Goal: Contribute content: Add original content to the website for others to see

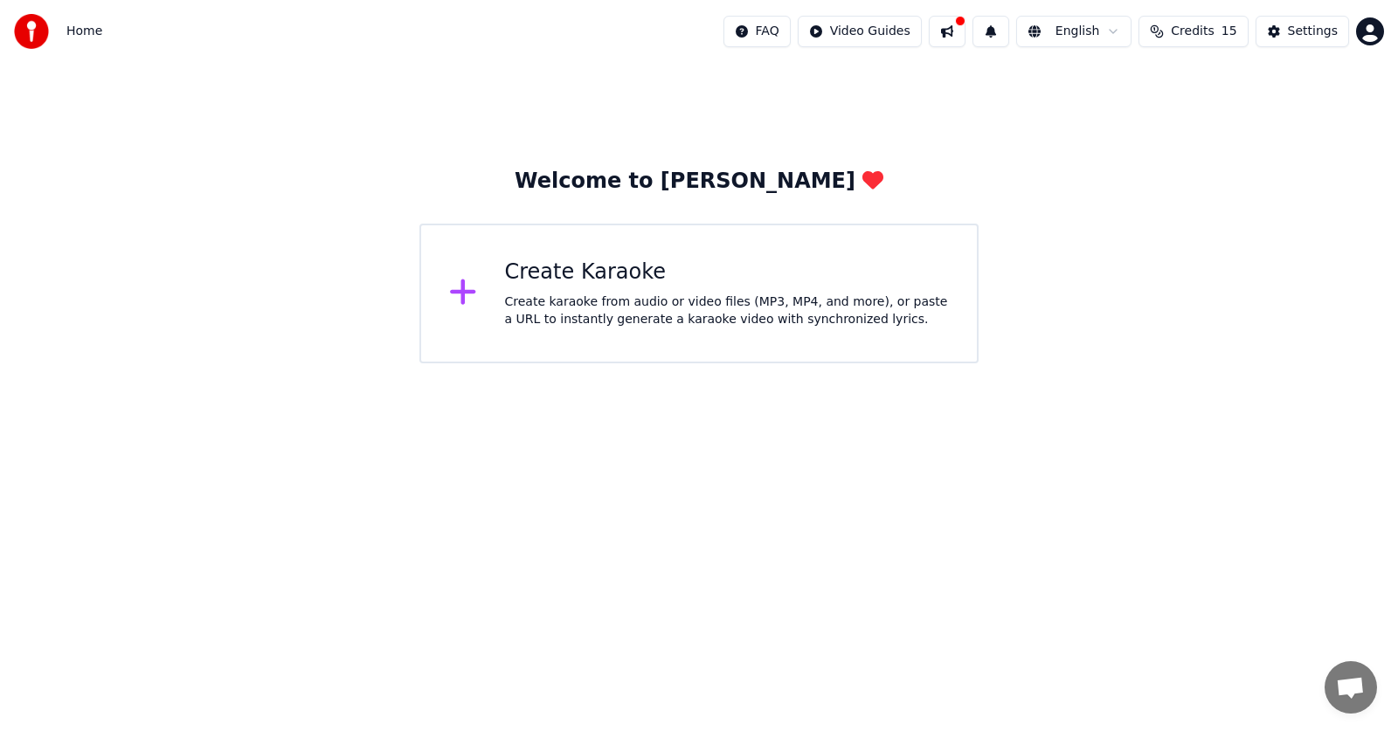
click at [467, 295] on icon at bounding box center [462, 292] width 25 height 25
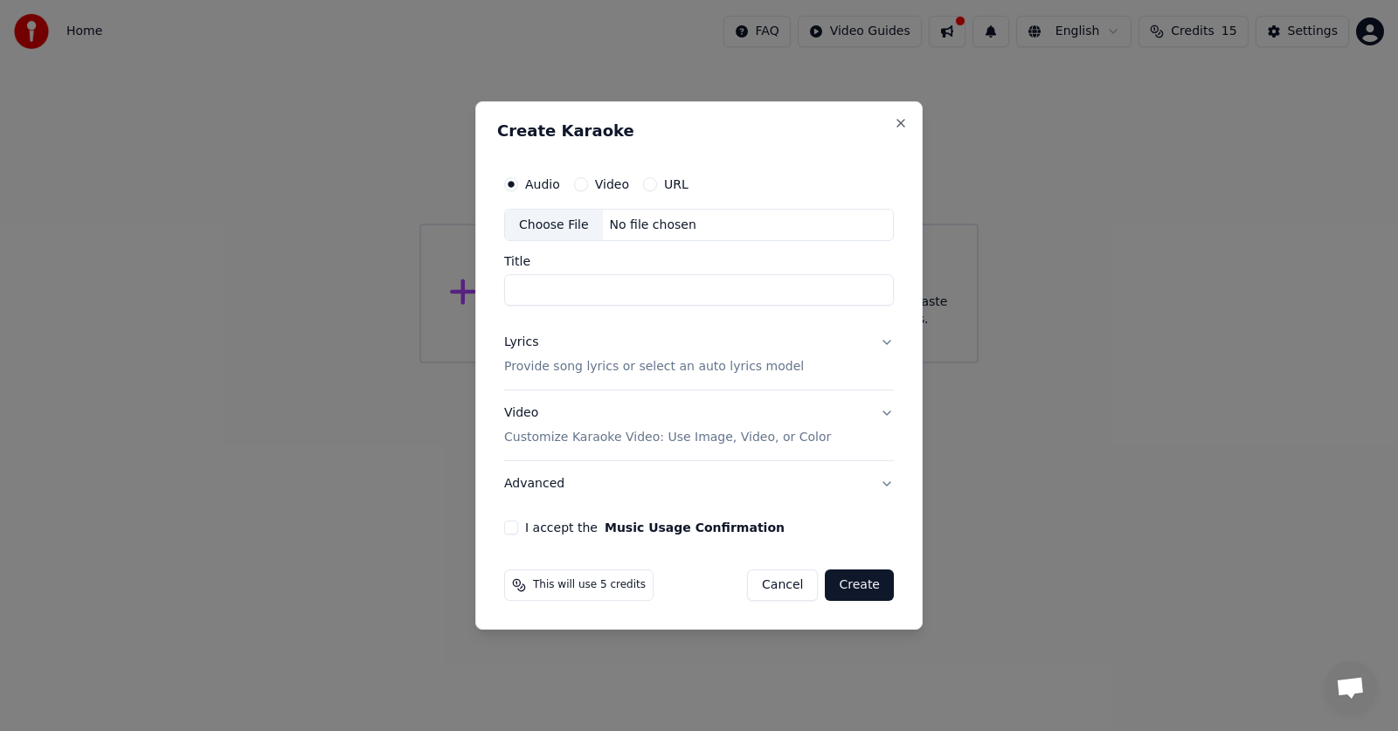
click at [520, 288] on input "Title" at bounding box center [699, 290] width 390 height 31
click at [534, 369] on p "Provide song lyrics or select an auto lyrics model" at bounding box center [654, 367] width 300 height 17
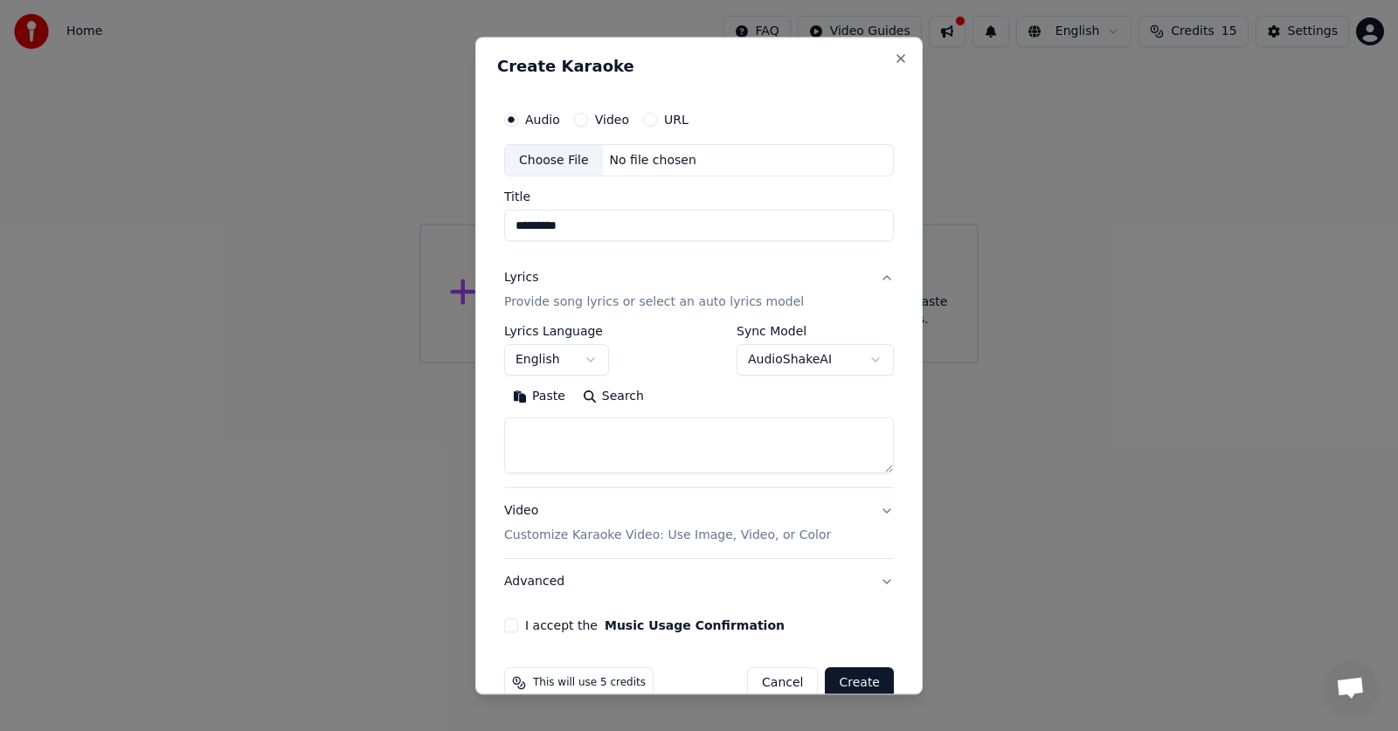
click at [647, 306] on p "Provide song lyrics or select an auto lyrics model" at bounding box center [654, 302] width 300 height 17
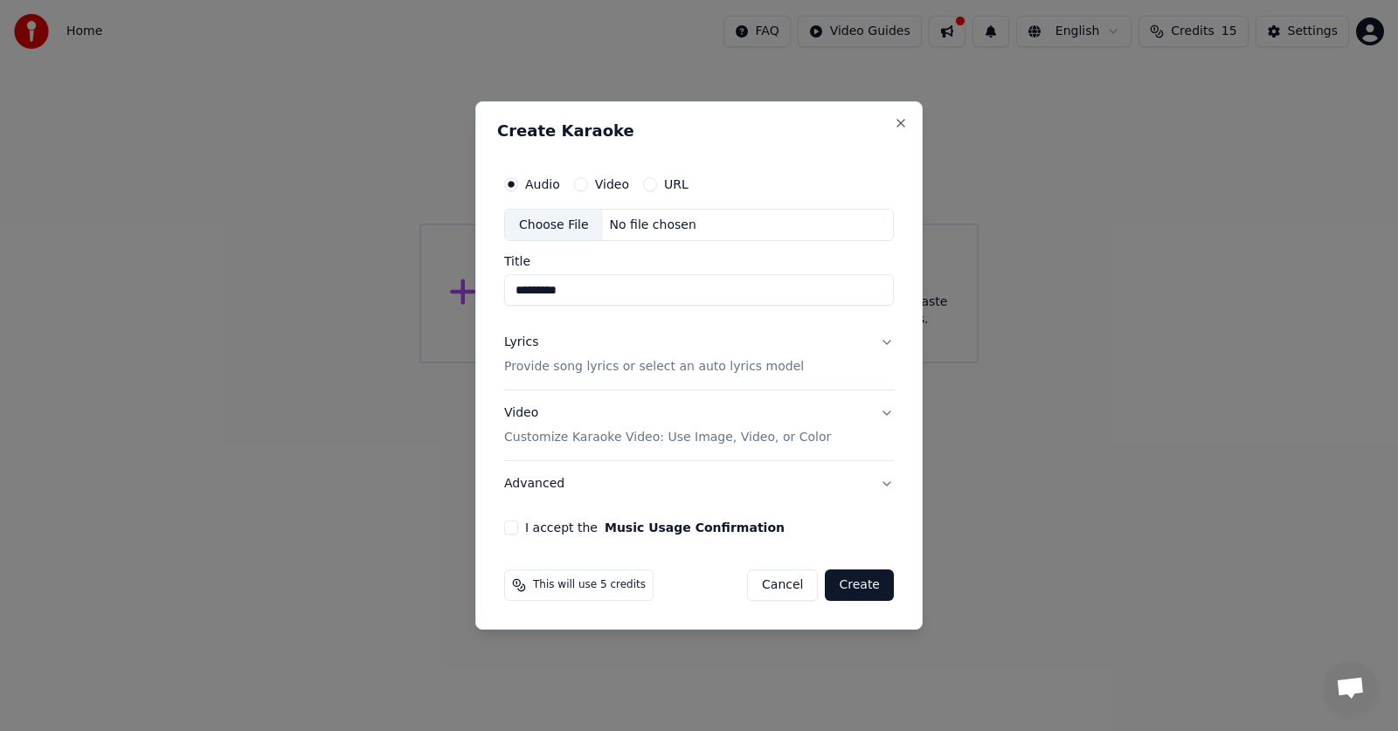
click at [568, 365] on p "Provide song lyrics or select an auto lyrics model" at bounding box center [654, 367] width 300 height 17
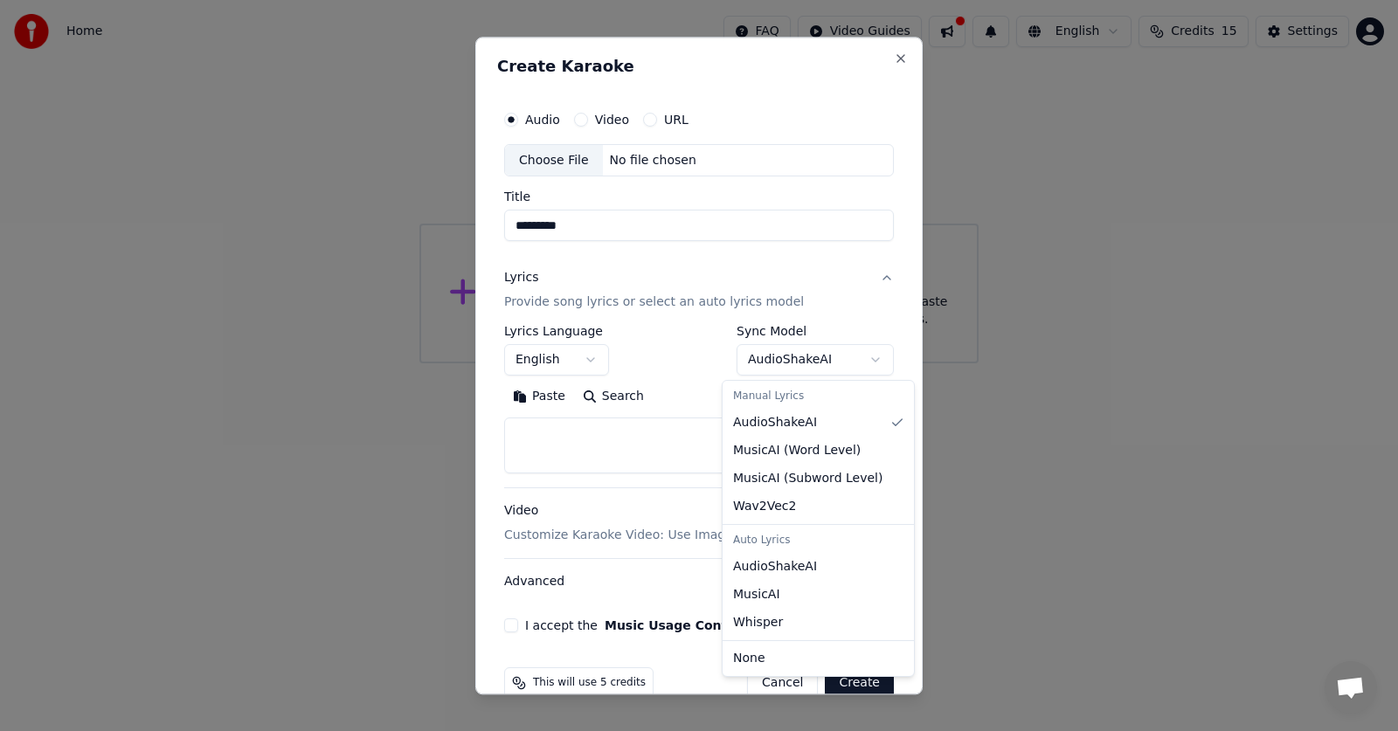
click at [858, 359] on body "**********" at bounding box center [699, 181] width 1398 height 363
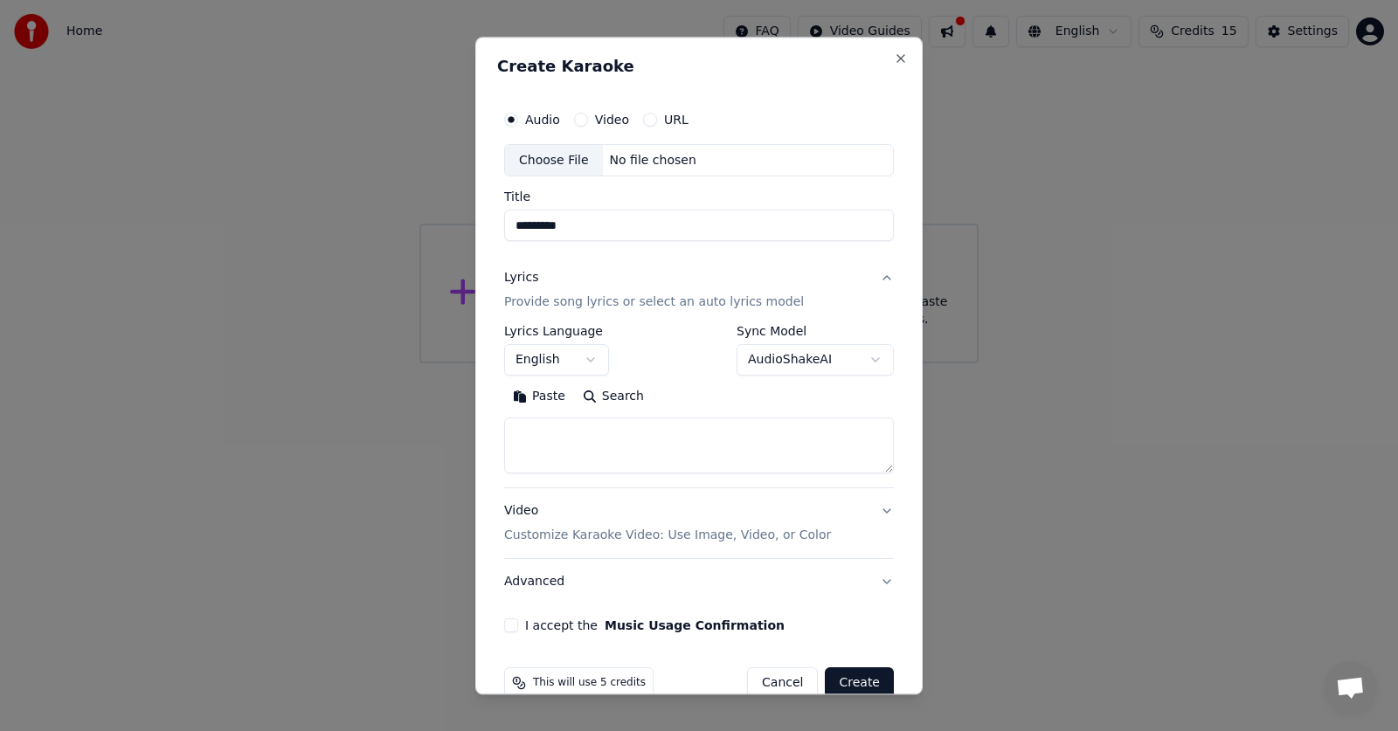
click at [838, 307] on body "**********" at bounding box center [699, 181] width 1398 height 363
click at [619, 398] on button "Search" at bounding box center [613, 398] width 79 height 28
click at [544, 161] on div "Choose File" at bounding box center [554, 160] width 98 height 31
type input "**********"
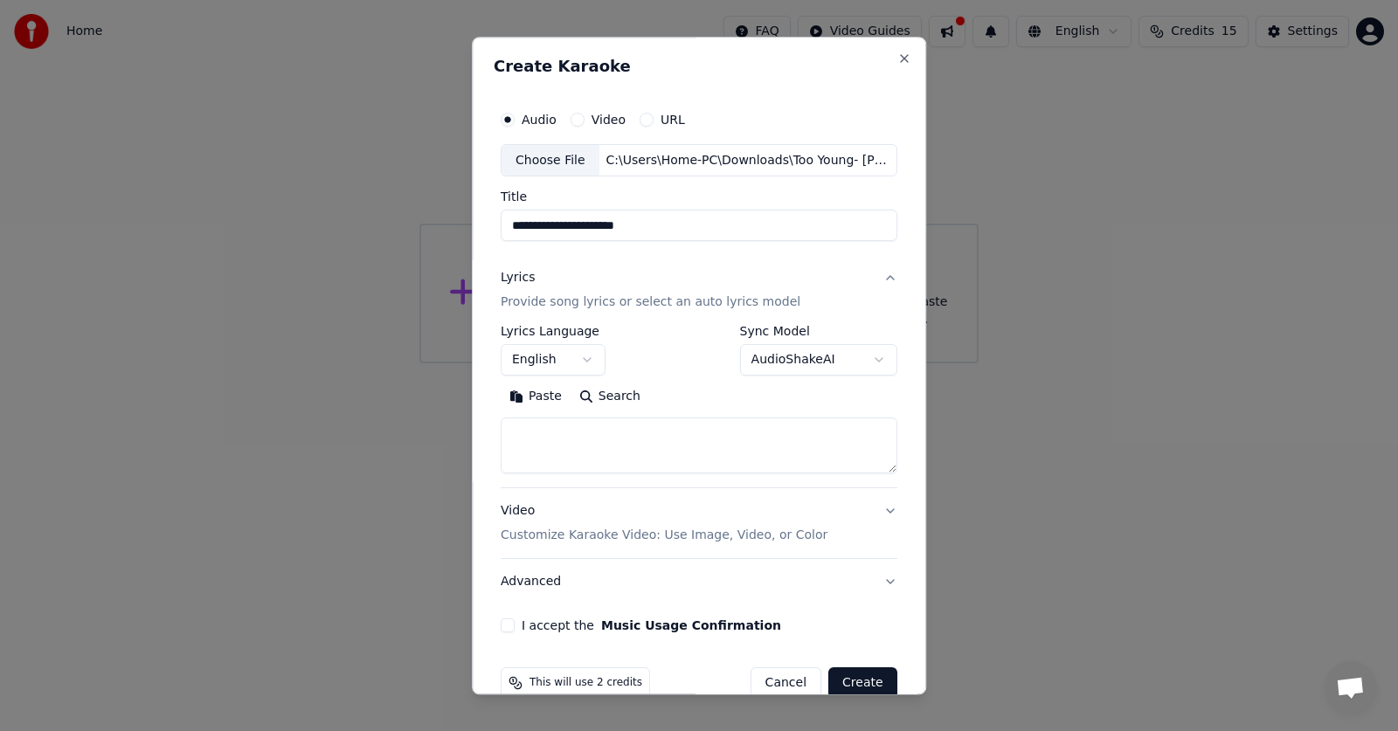
click at [707, 537] on p "Customize Karaoke Video: Use Image, Video, or Color" at bounding box center [664, 536] width 327 height 17
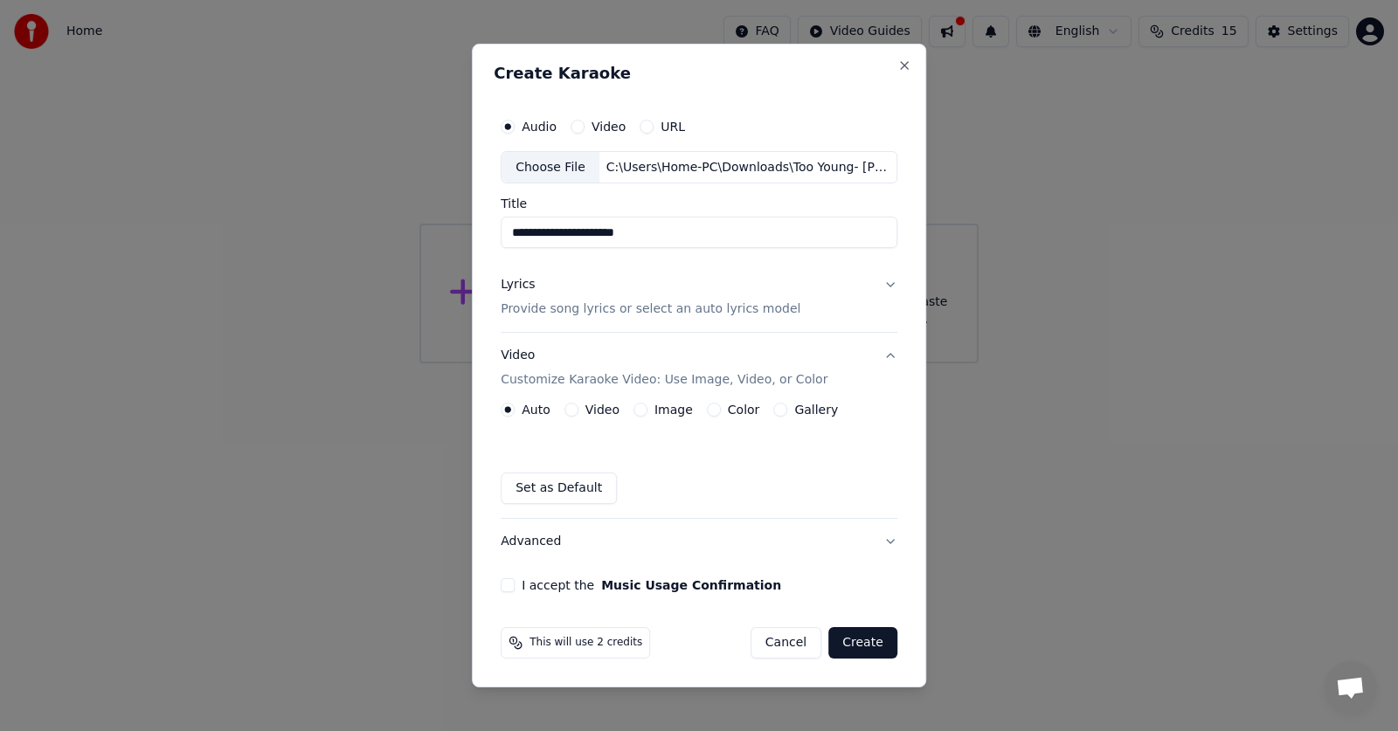
click at [664, 315] on p "Provide song lyrics or select an auto lyrics model" at bounding box center [651, 309] width 300 height 17
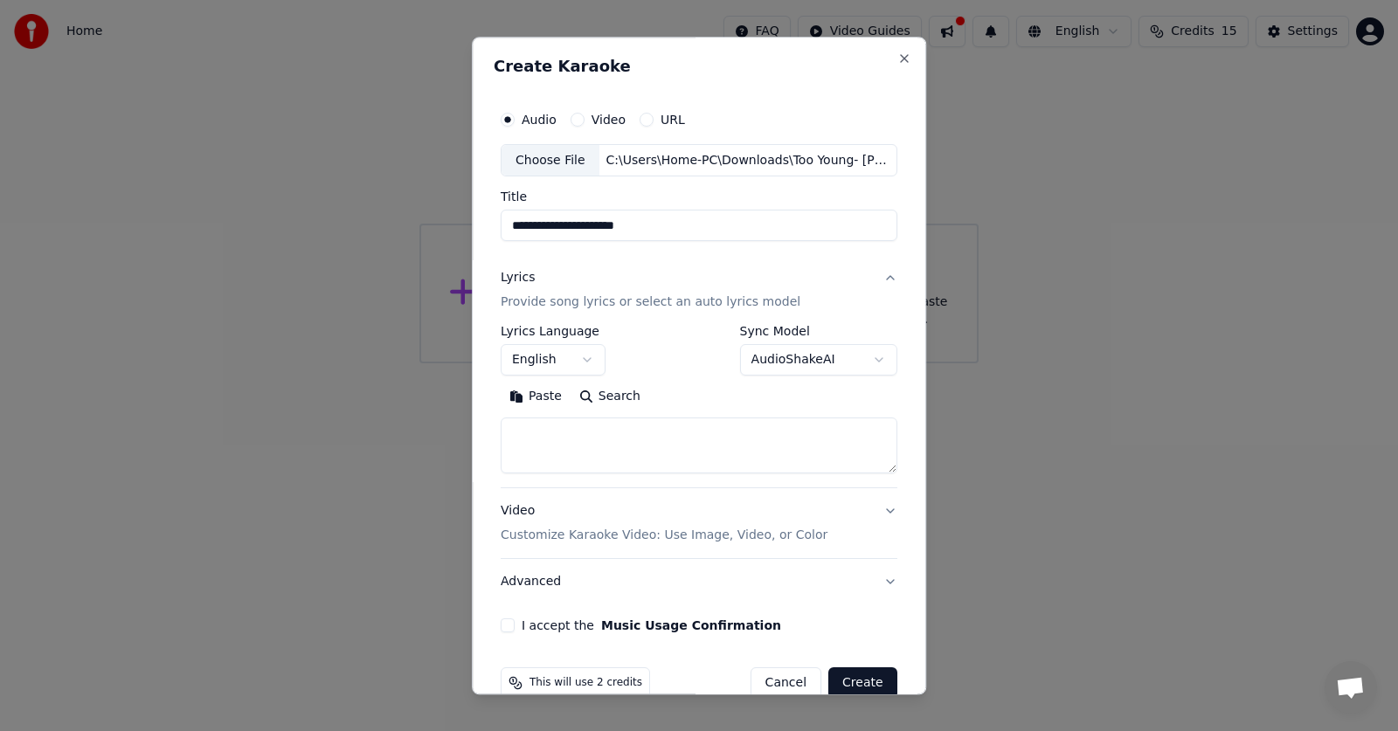
click at [531, 398] on button "Paste" at bounding box center [536, 398] width 70 height 28
click at [504, 625] on button "I accept the Music Usage Confirmation" at bounding box center [508, 627] width 14 height 14
click at [863, 677] on button "Create" at bounding box center [862, 683] width 69 height 31
type textarea "**********"
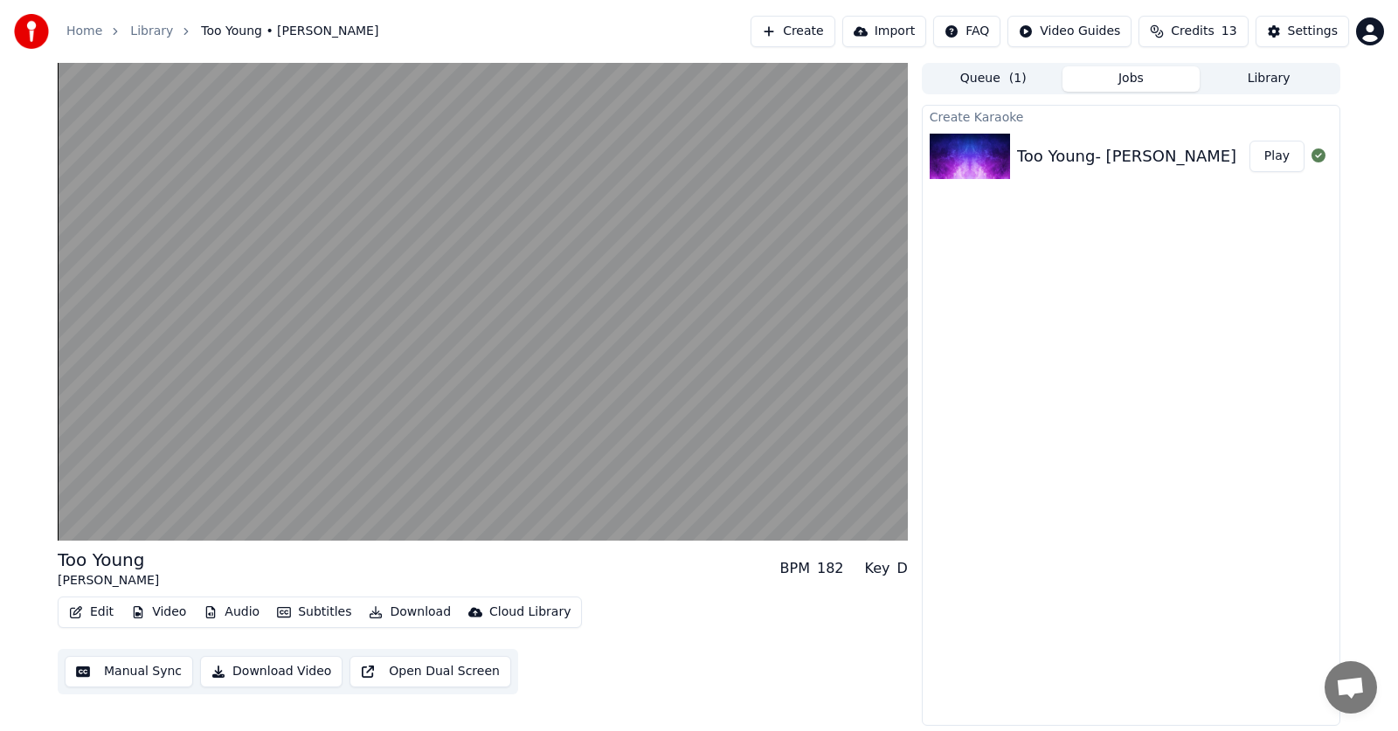
click at [140, 668] on button "Manual Sync" at bounding box center [129, 671] width 128 height 31
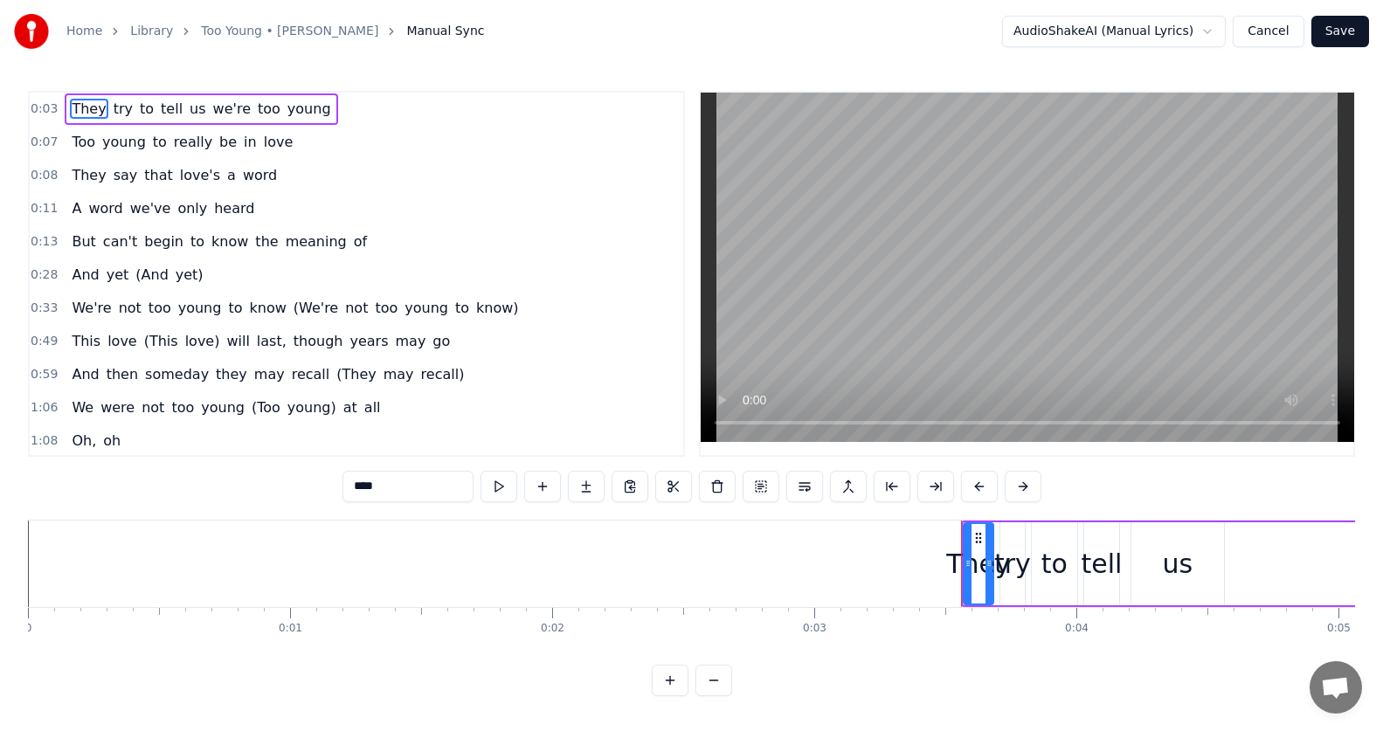
click at [919, 348] on video at bounding box center [1028, 268] width 654 height 350
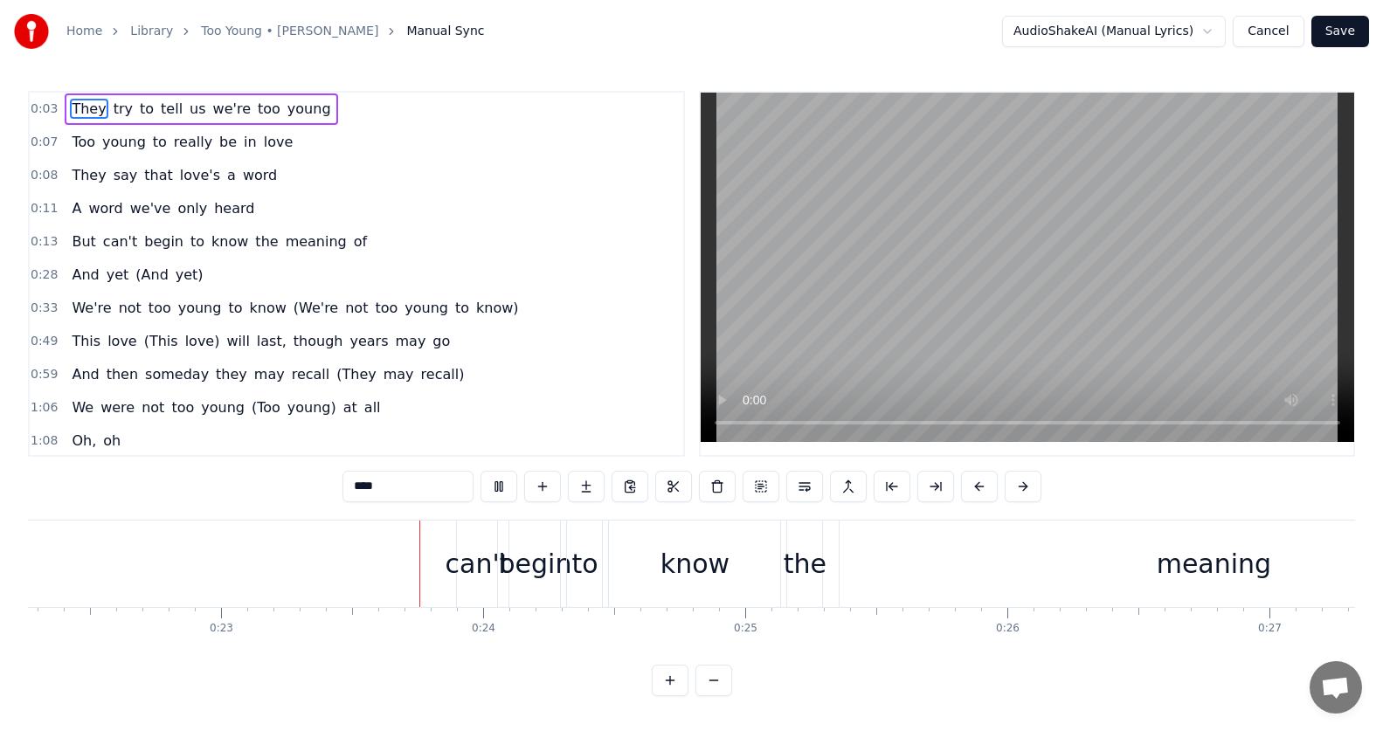
scroll to position [0, 5985]
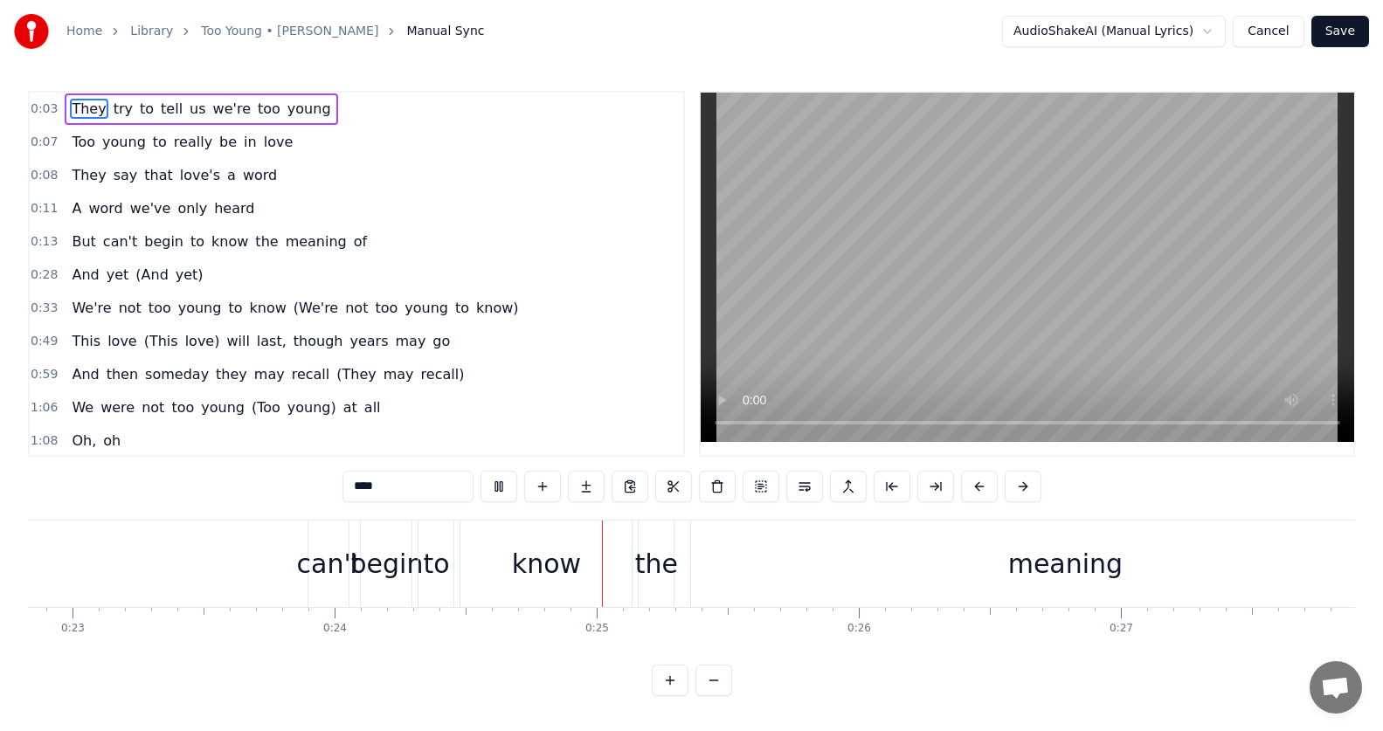
click at [76, 110] on span "They" at bounding box center [89, 109] width 38 height 20
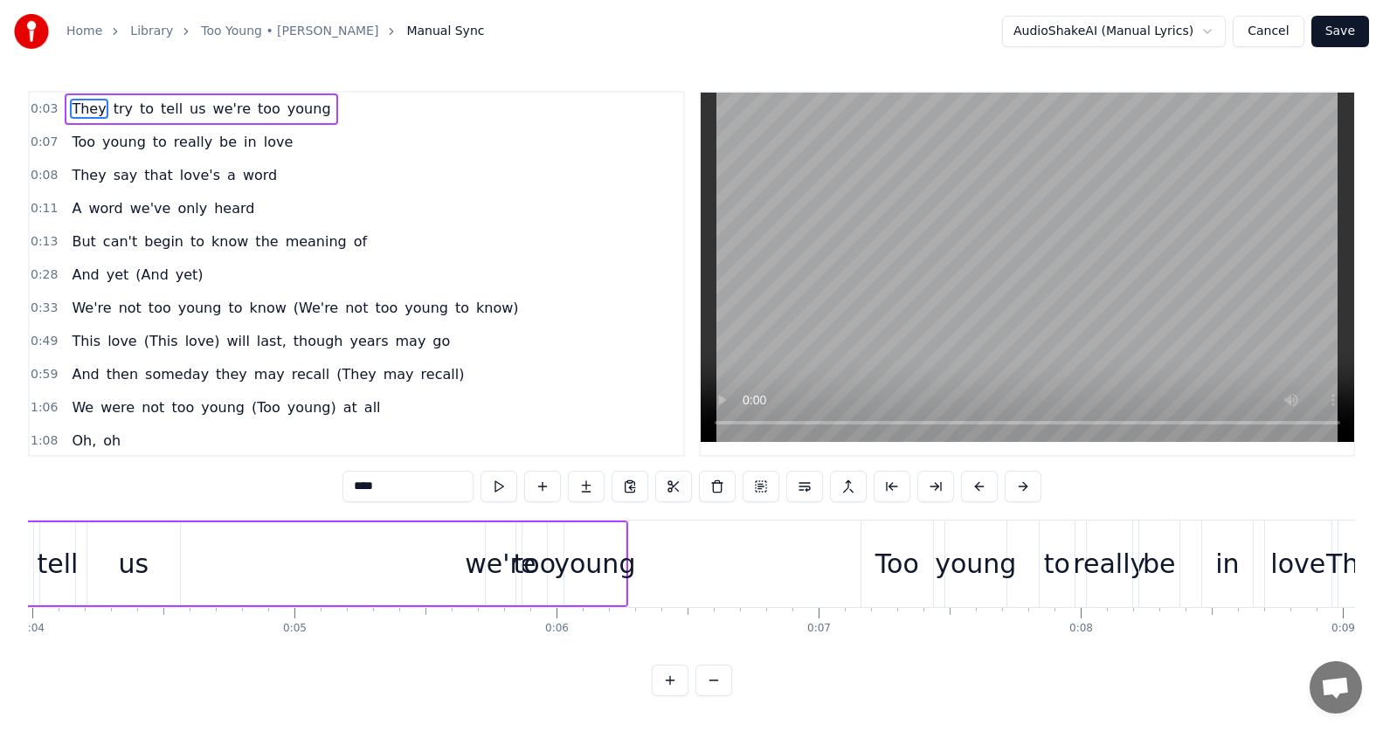
scroll to position [0, 845]
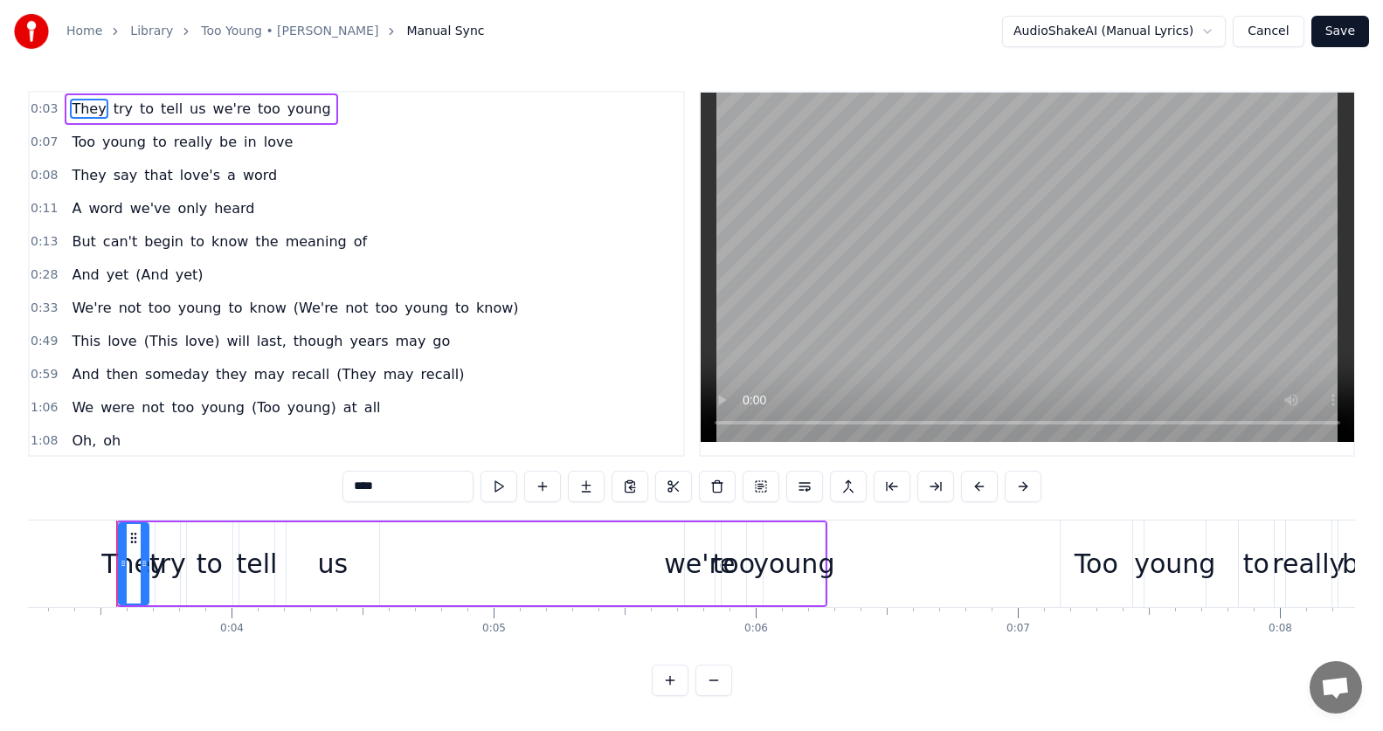
click at [71, 110] on span "They" at bounding box center [89, 109] width 38 height 20
click at [286, 106] on span "young" at bounding box center [309, 109] width 47 height 20
type input "*****"
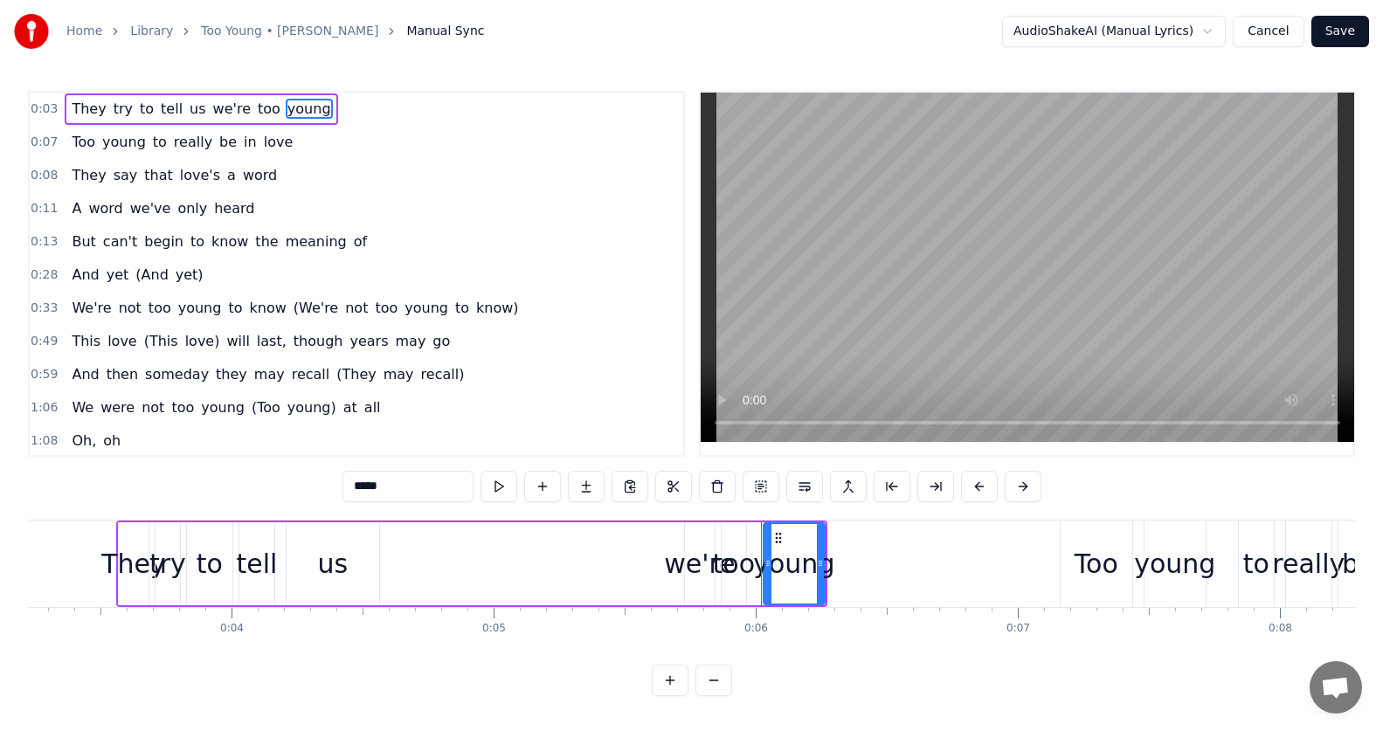
click at [286, 107] on span "young" at bounding box center [309, 109] width 47 height 20
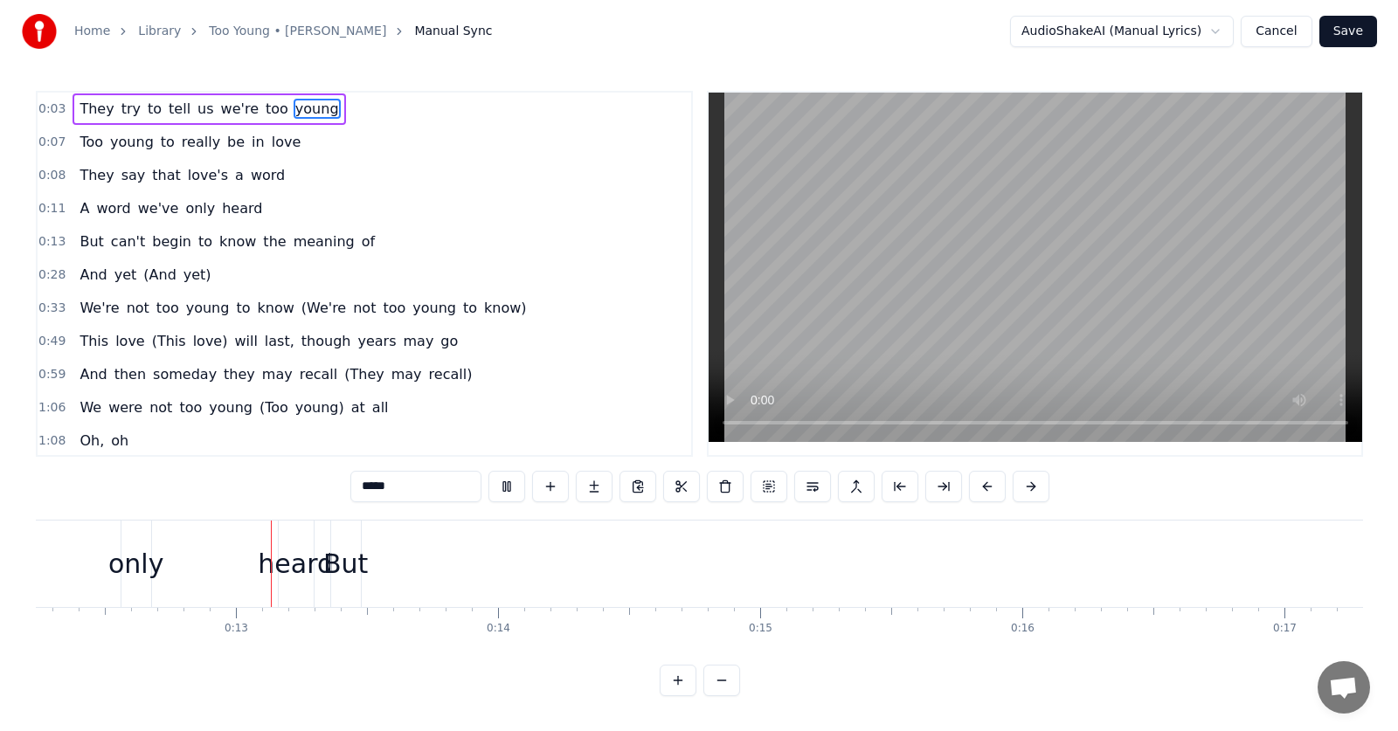
scroll to position [0, 3236]
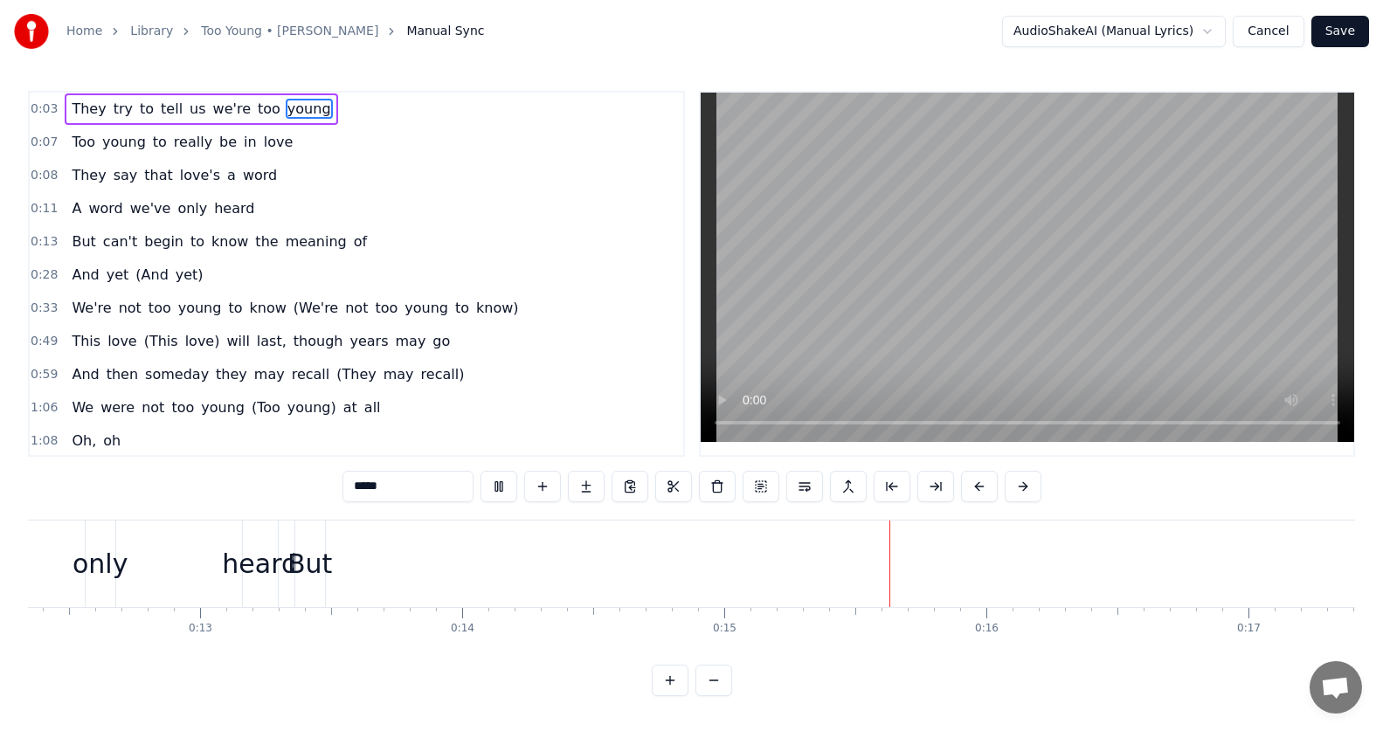
click at [1281, 29] on button "Cancel" at bounding box center [1268, 31] width 71 height 31
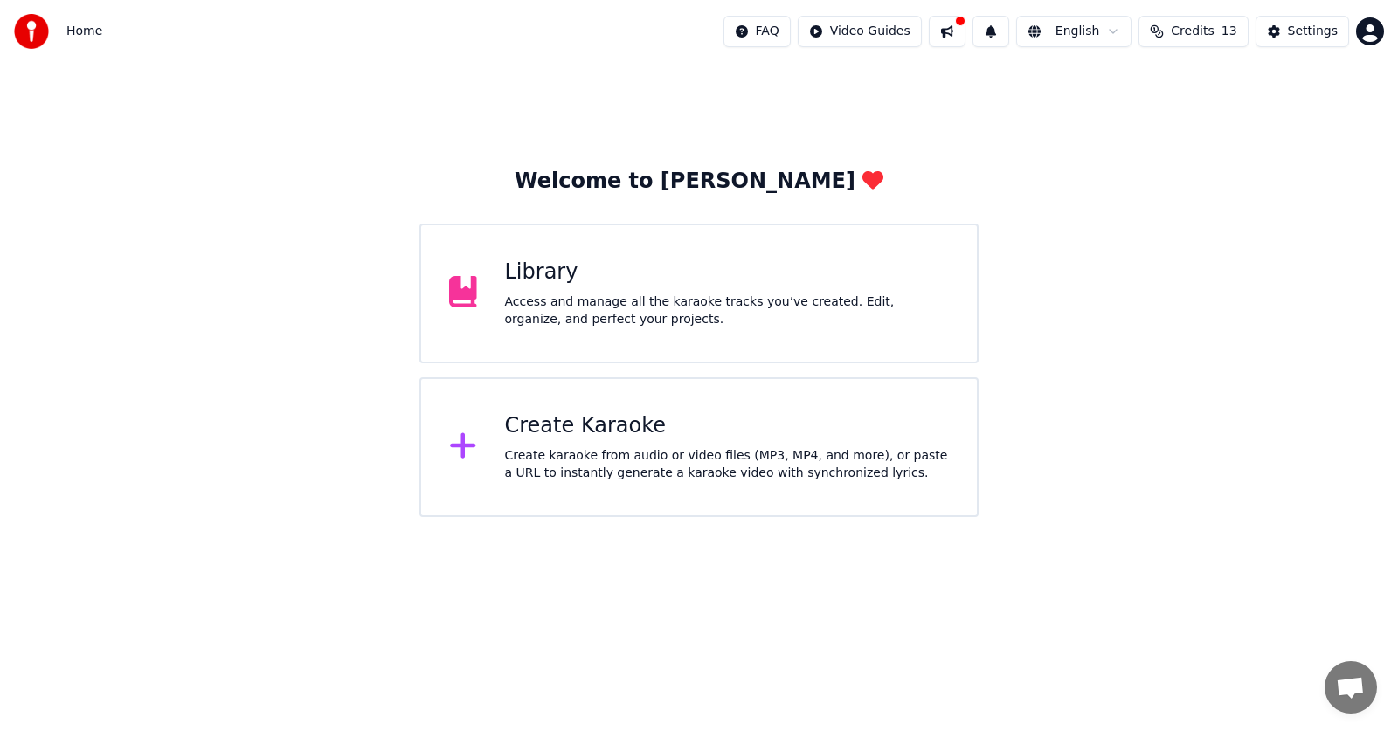
click at [467, 445] on icon at bounding box center [463, 445] width 28 height 31
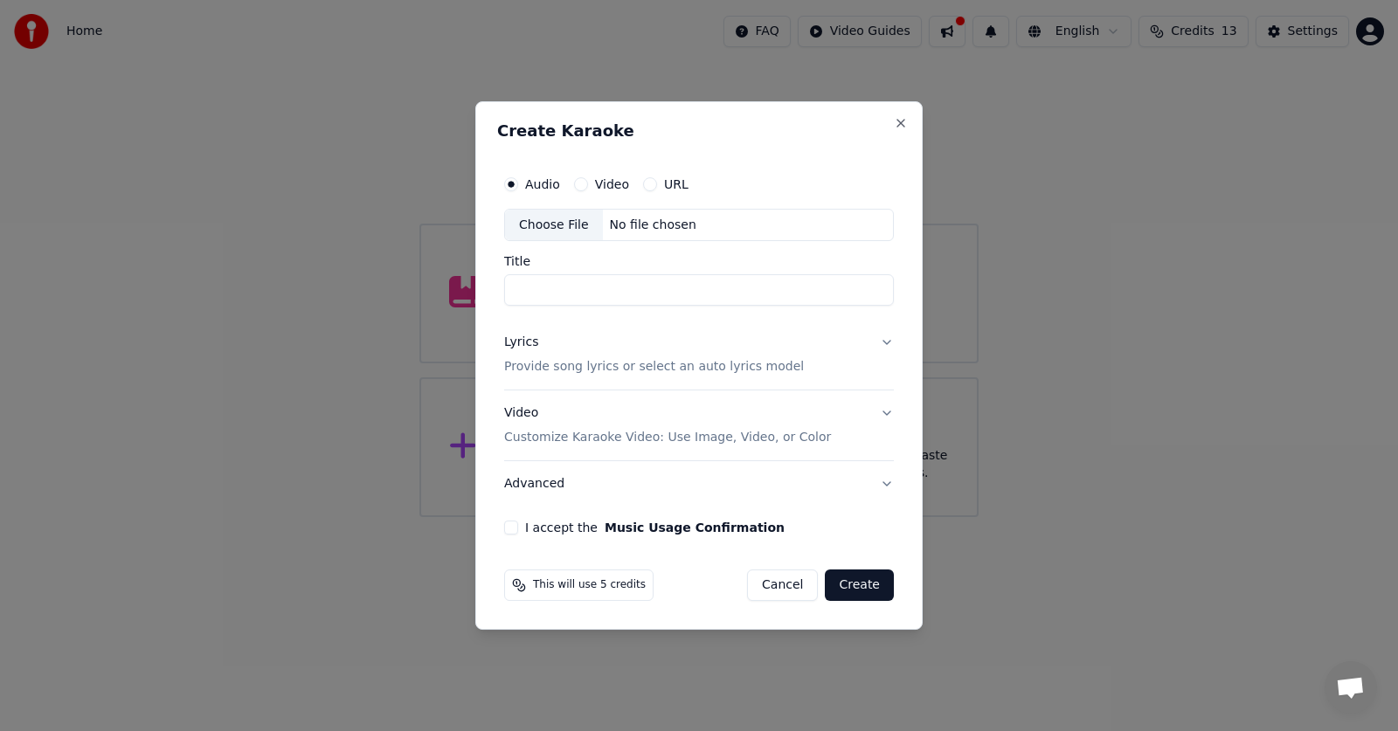
click at [517, 288] on input "Title" at bounding box center [699, 290] width 390 height 31
click at [556, 221] on div "Choose File" at bounding box center [554, 225] width 98 height 31
type input "**********"
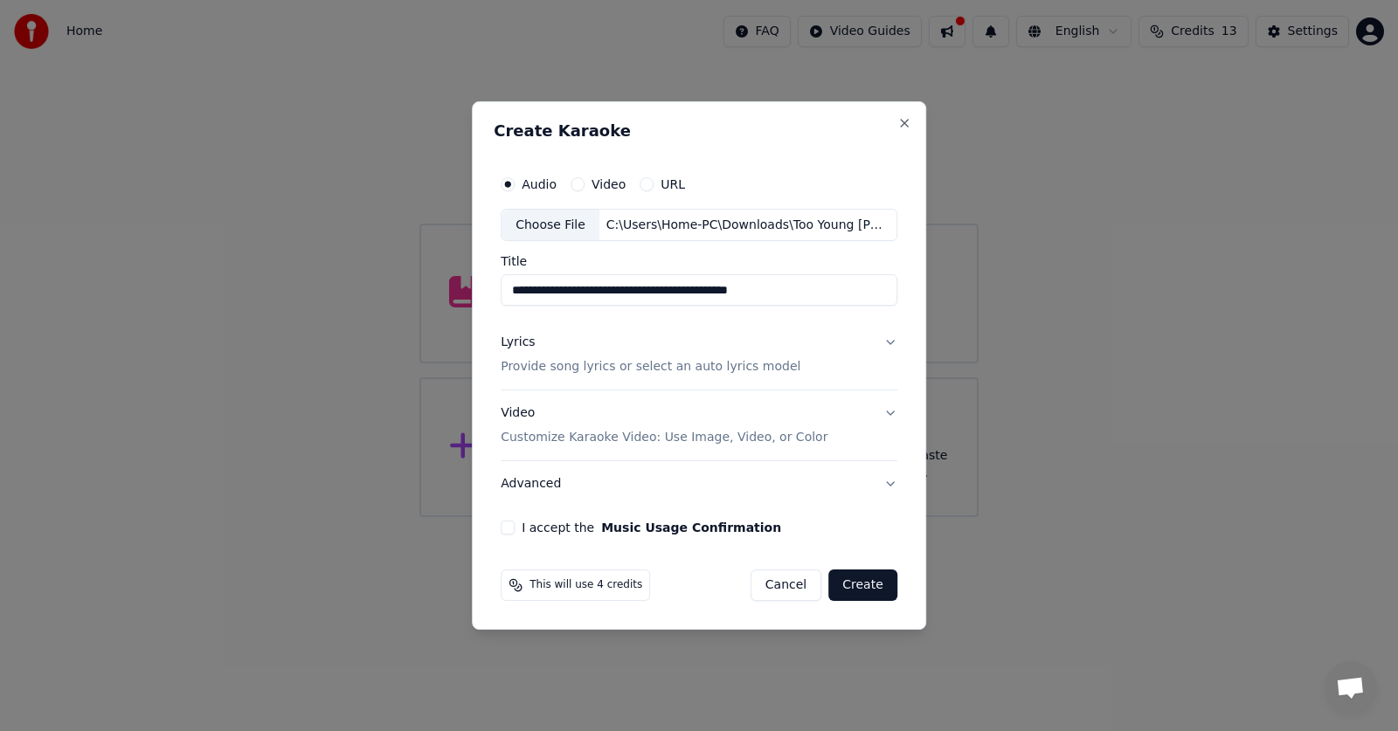
click at [553, 364] on p "Provide song lyrics or select an auto lyrics model" at bounding box center [651, 367] width 300 height 17
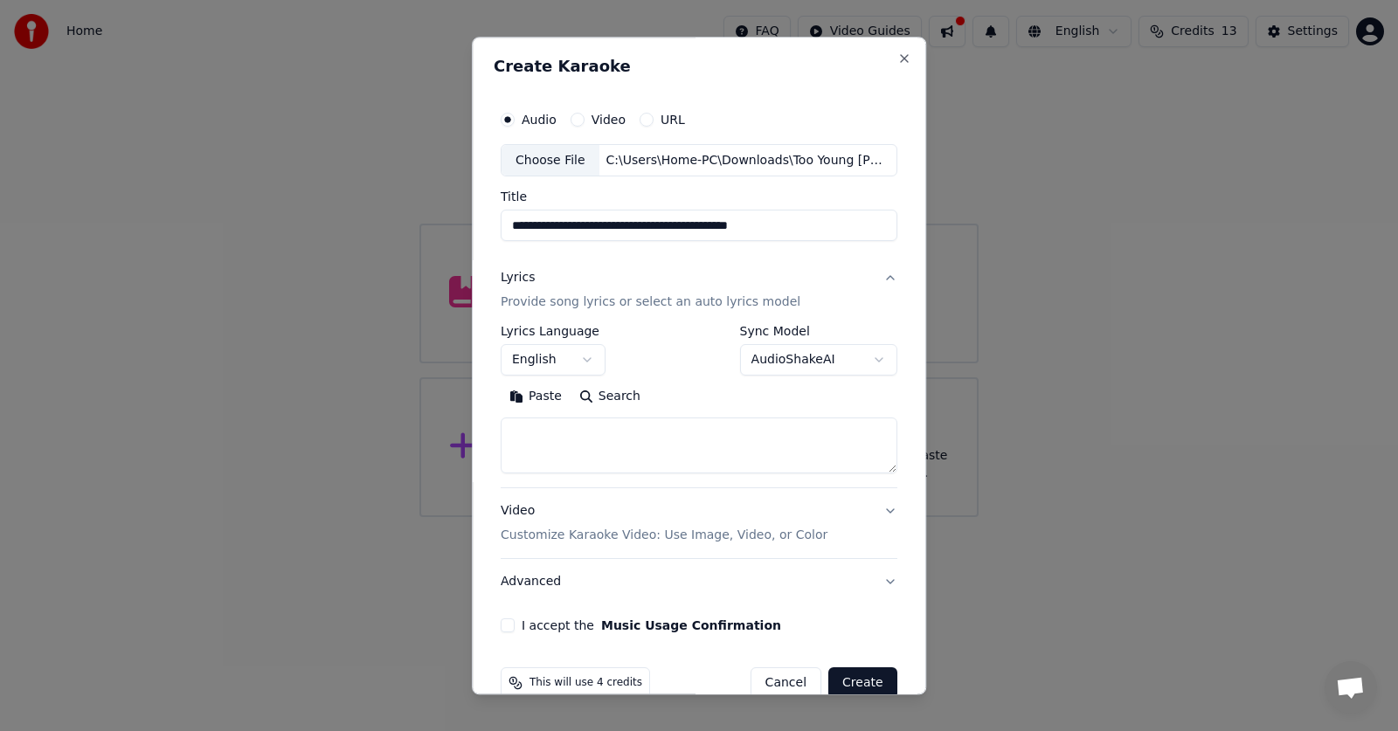
click at [532, 390] on button "Paste" at bounding box center [536, 398] width 70 height 28
click at [716, 538] on p "Customize Karaoke Video: Use Image, Video, or Color" at bounding box center [664, 536] width 327 height 17
type textarea "**********"
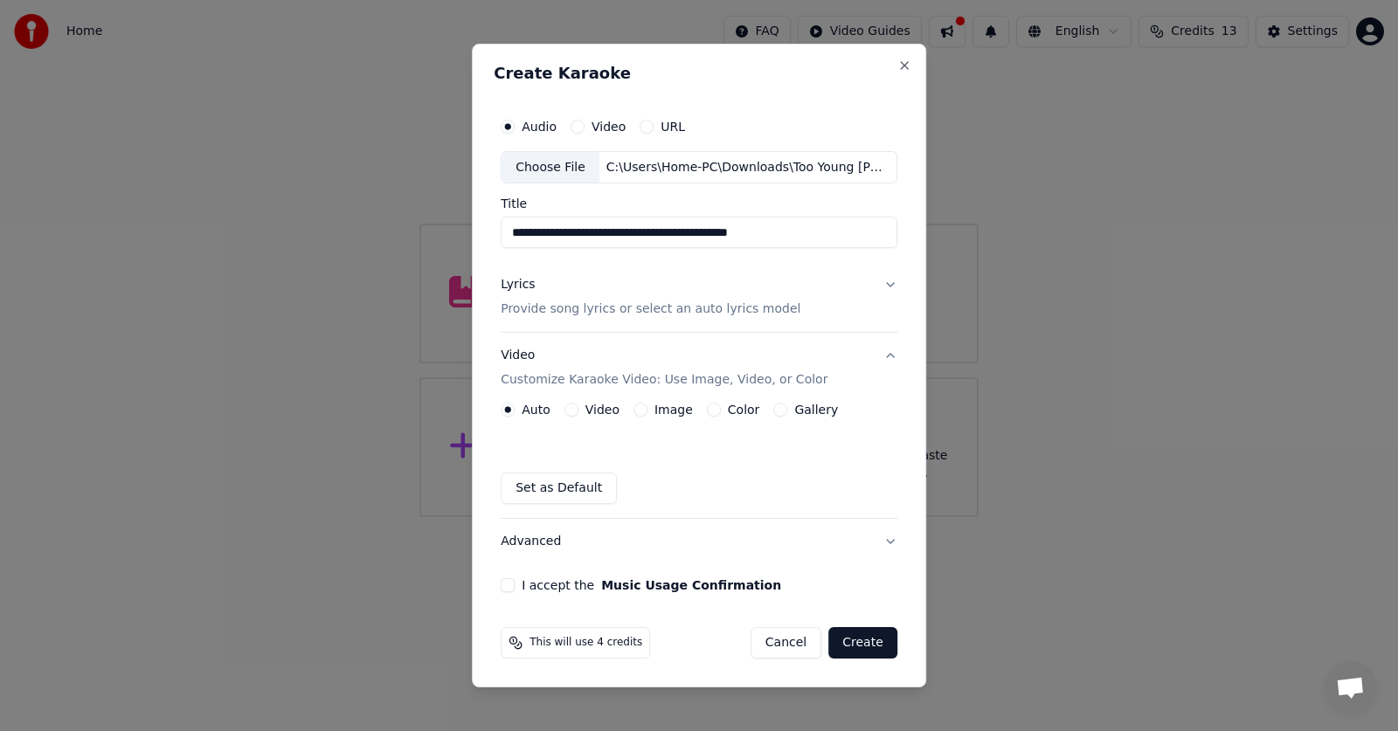
click at [568, 486] on button "Set as Default" at bounding box center [559, 488] width 116 height 31
click at [513, 585] on button "I accept the Music Usage Confirmation" at bounding box center [508, 585] width 14 height 14
click at [863, 647] on button "Create" at bounding box center [862, 642] width 69 height 31
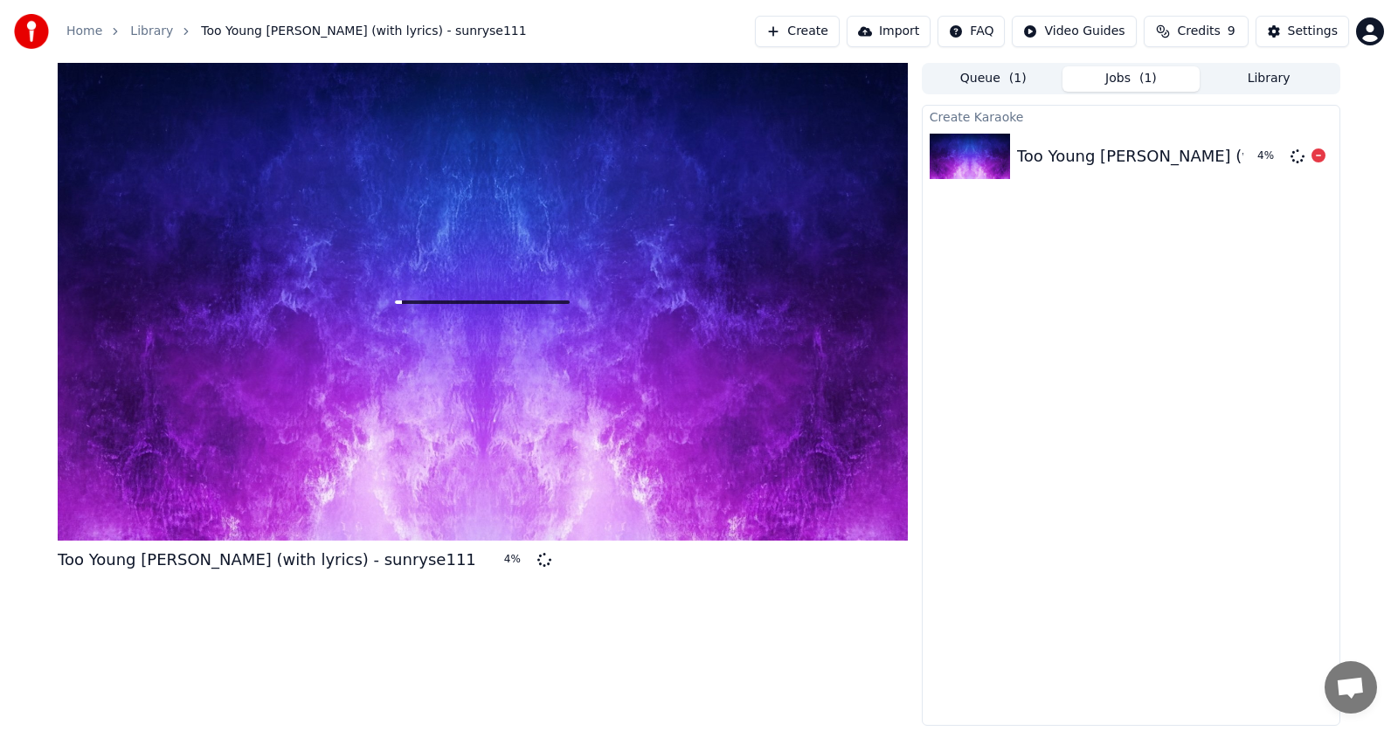
click at [1194, 34] on span "Credits" at bounding box center [1198, 31] width 43 height 17
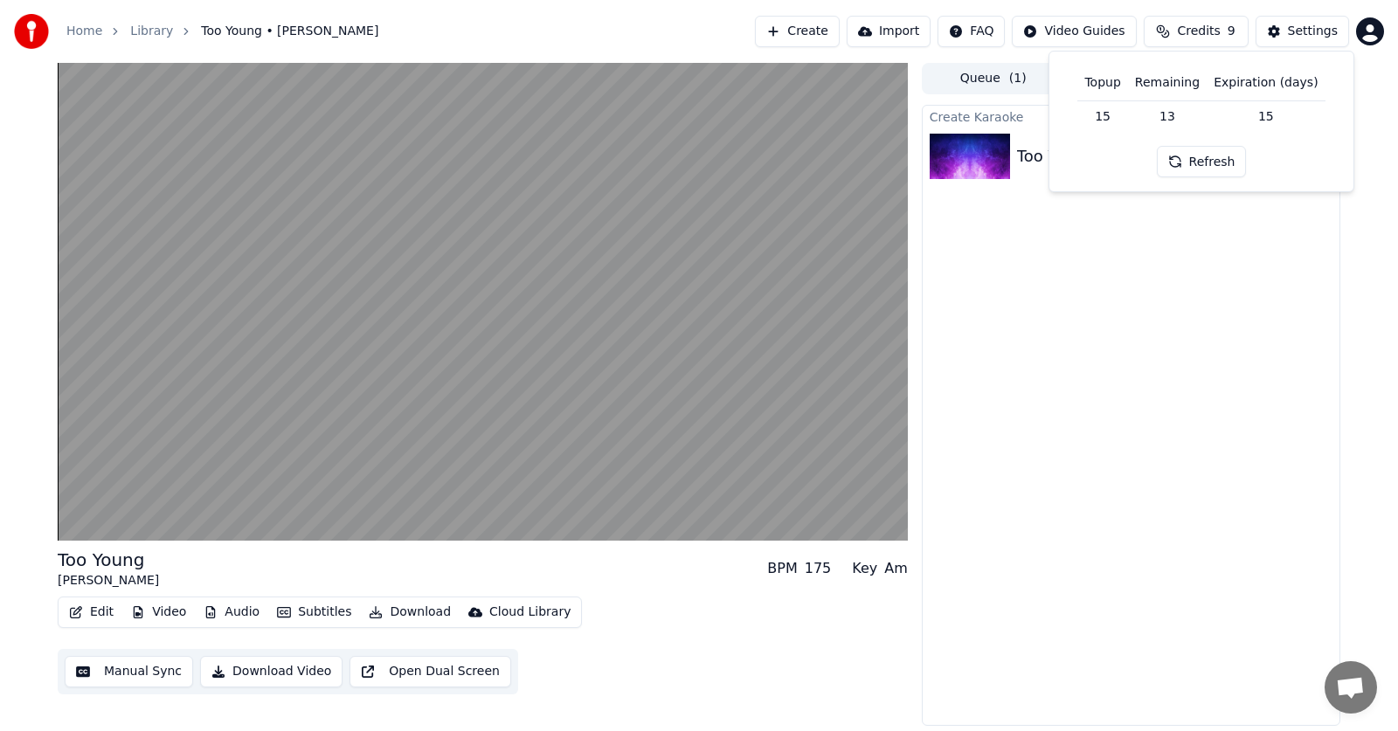
click at [896, 570] on div "Am" at bounding box center [896, 568] width 24 height 21
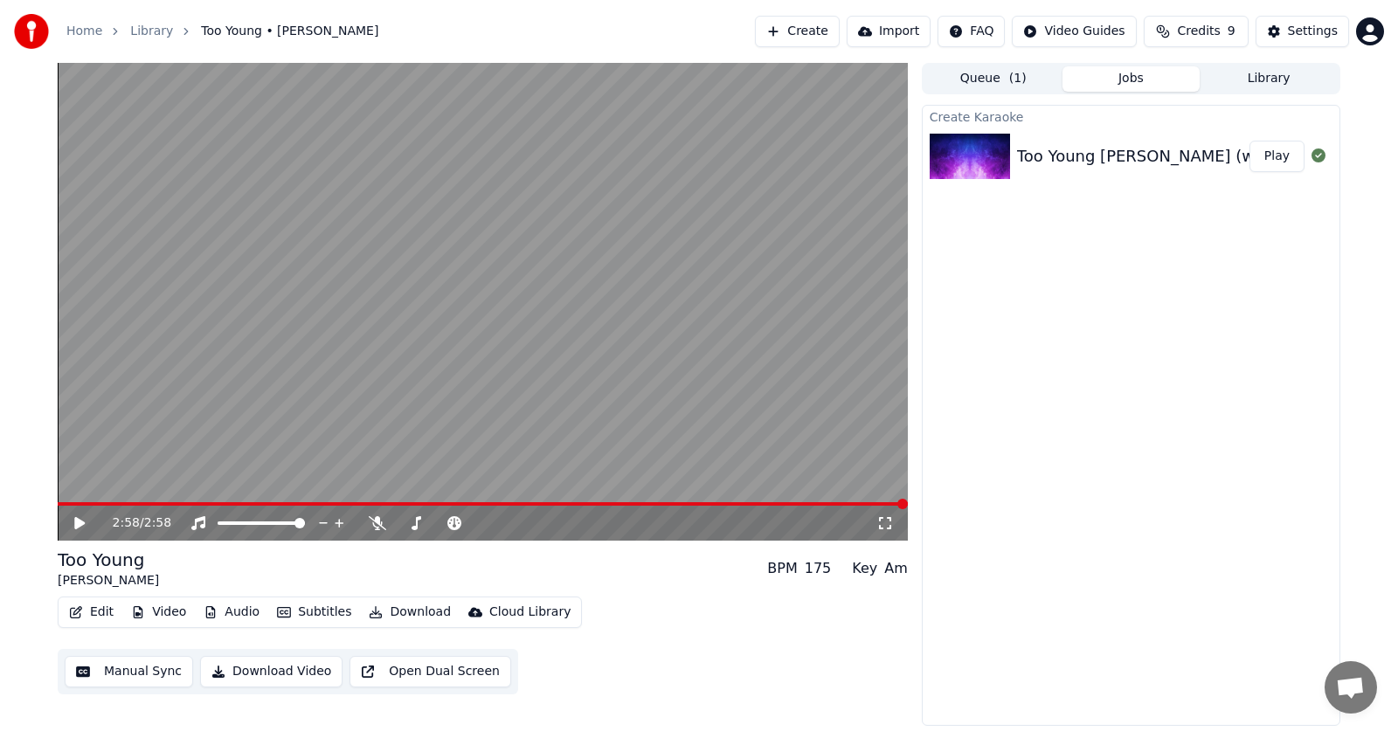
click at [901, 31] on button "Import" at bounding box center [889, 31] width 84 height 31
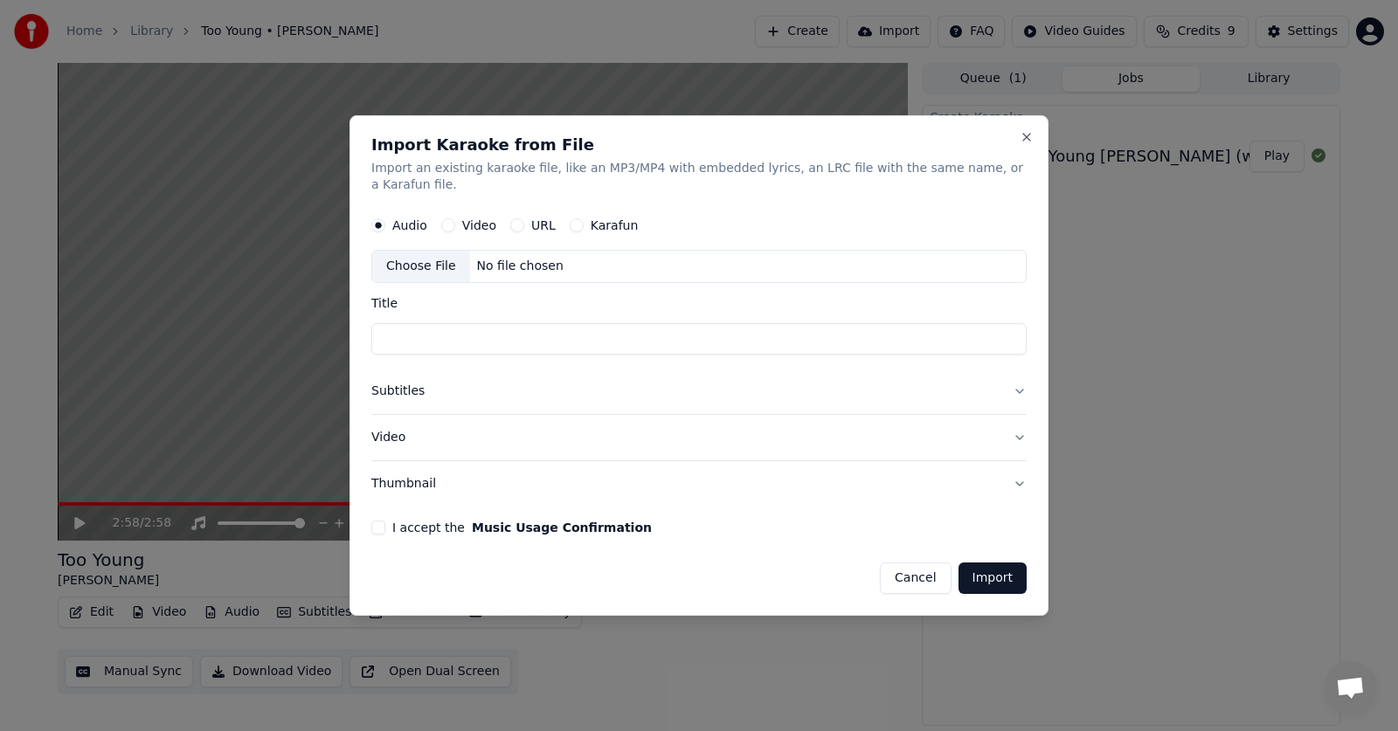
click at [391, 331] on input "Title" at bounding box center [698, 339] width 655 height 31
click at [1014, 428] on button "Video" at bounding box center [698, 437] width 655 height 45
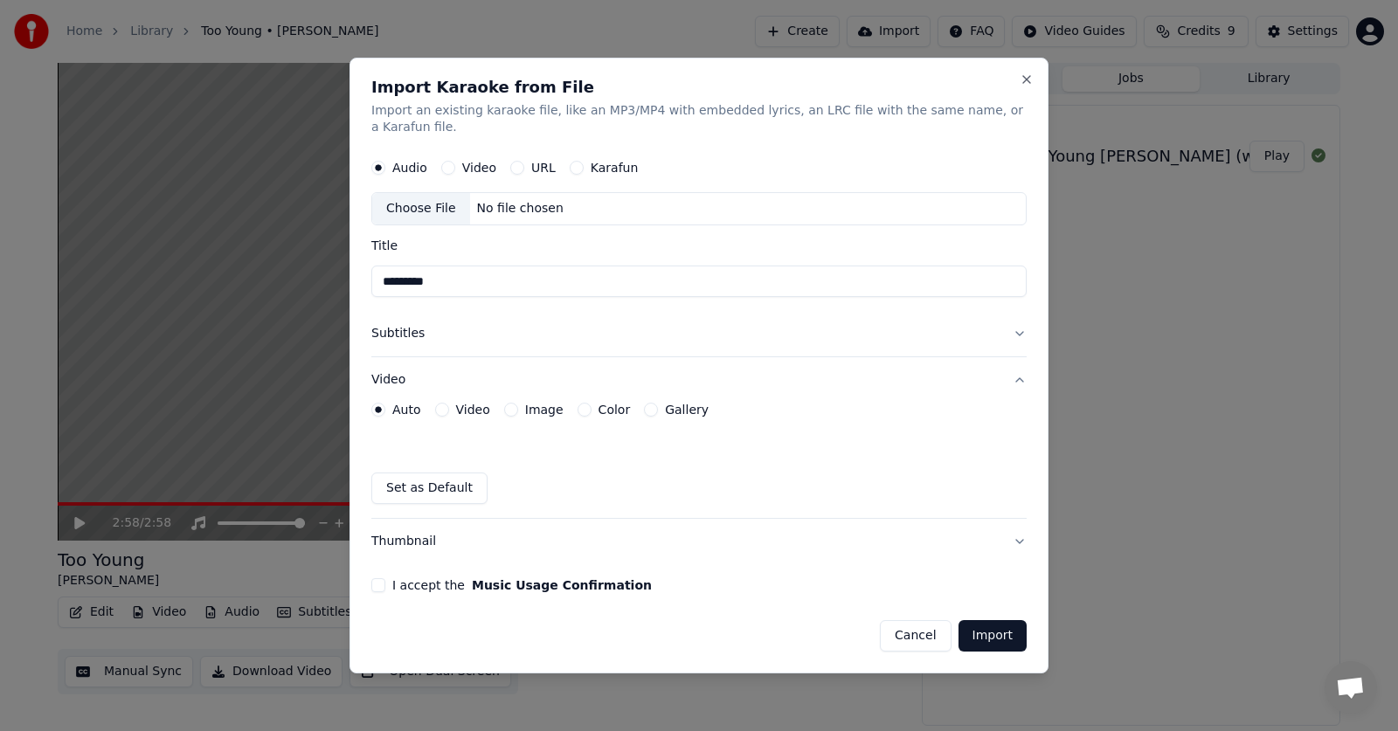
click at [424, 474] on button "Set as Default" at bounding box center [429, 488] width 116 height 31
click at [450, 162] on button "Video" at bounding box center [448, 169] width 14 height 14
click at [987, 627] on button "Import" at bounding box center [993, 635] width 68 height 31
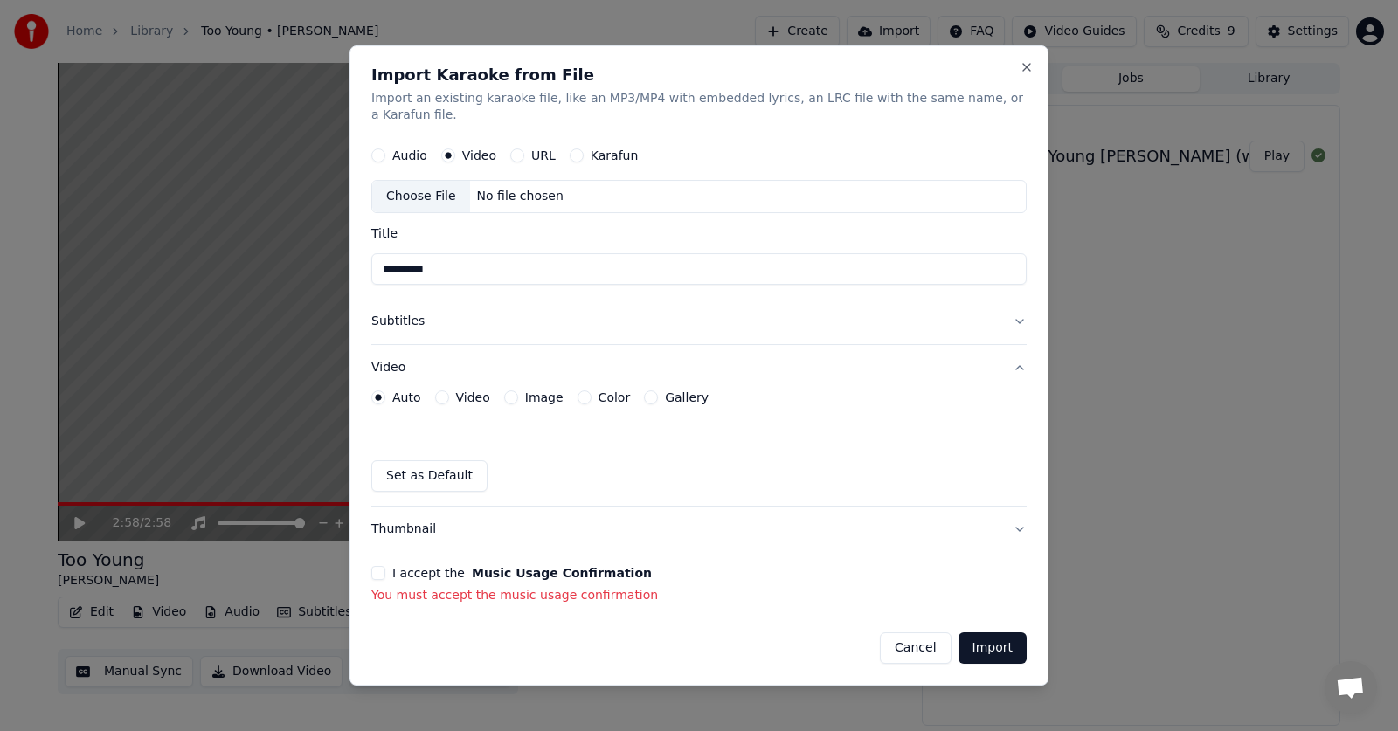
click at [381, 566] on button "I accept the Music Usage Confirmation" at bounding box center [378, 573] width 14 height 14
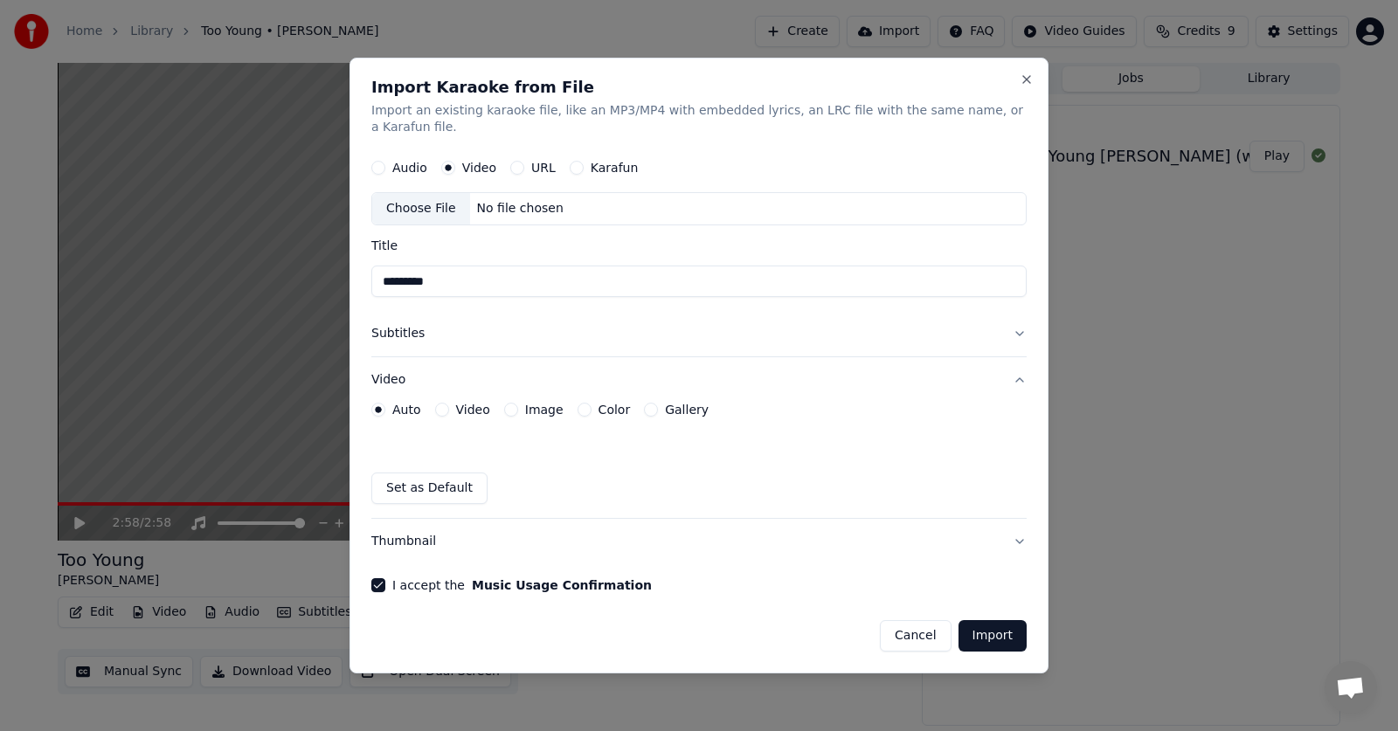
click at [988, 624] on button "Import" at bounding box center [993, 635] width 68 height 31
click at [430, 197] on div "Choose File" at bounding box center [421, 209] width 98 height 31
click at [985, 623] on button "Import" at bounding box center [993, 635] width 68 height 31
click at [436, 202] on div "Choose File" at bounding box center [421, 209] width 98 height 31
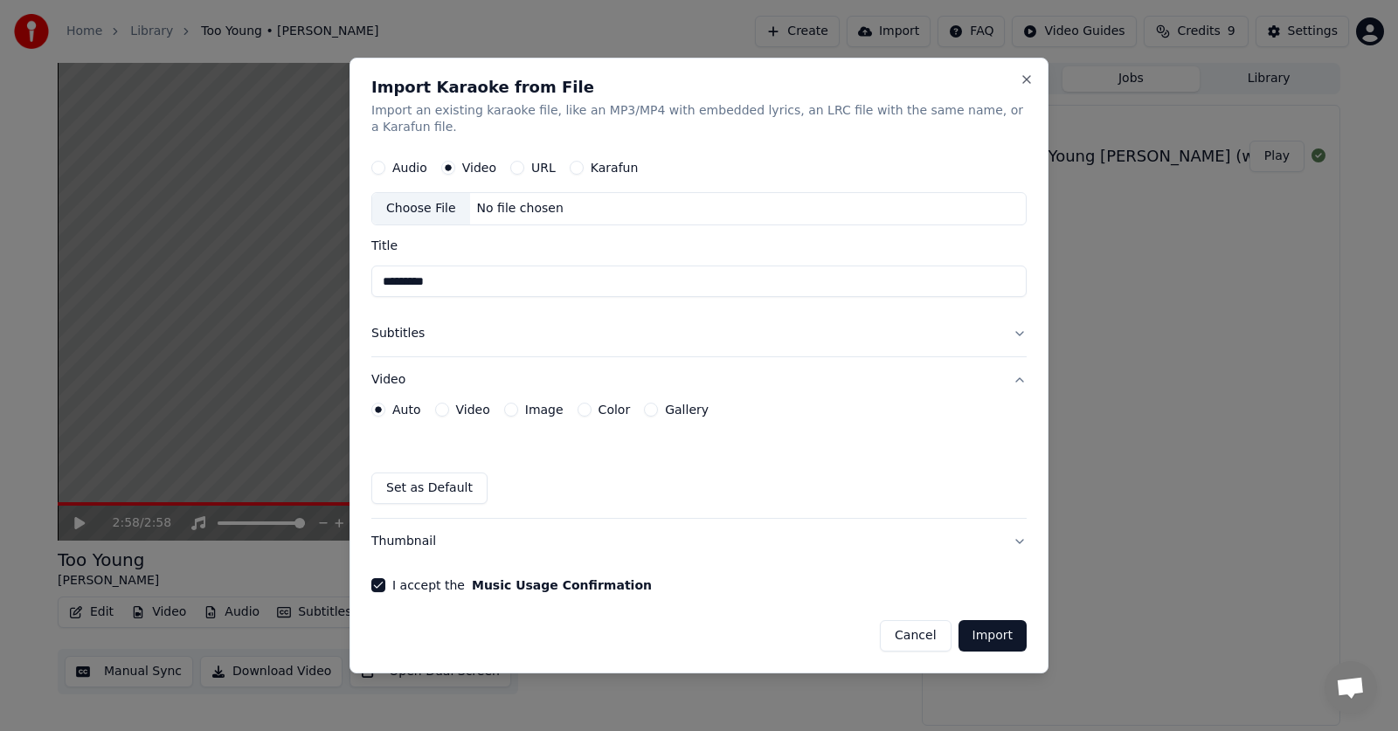
click at [384, 162] on button "Audio" at bounding box center [378, 169] width 14 height 14
click at [429, 197] on div "Choose File" at bounding box center [421, 209] width 98 height 31
click at [403, 326] on button "Subtitles" at bounding box center [698, 334] width 655 height 45
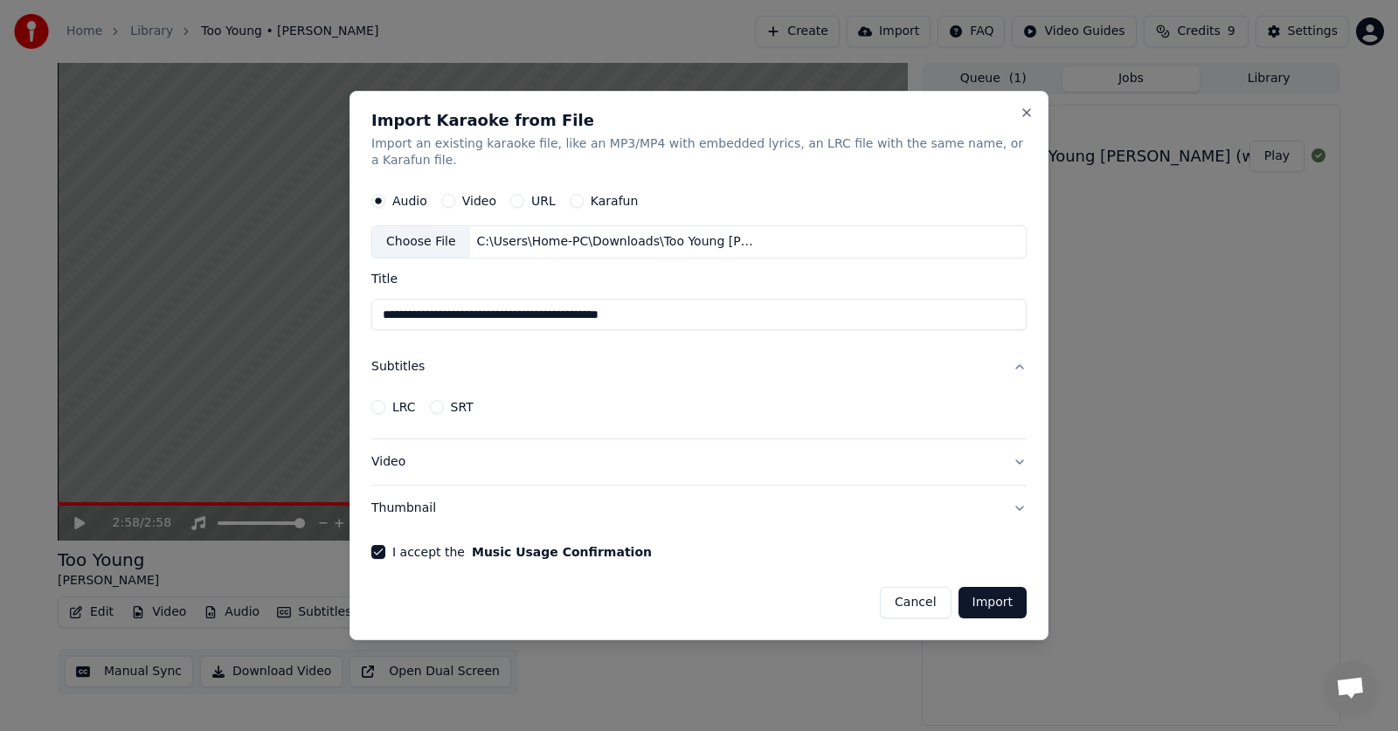
click at [610, 306] on input "**********" at bounding box center [698, 315] width 655 height 31
type input "**********"
click at [986, 589] on button "Import" at bounding box center [993, 602] width 68 height 31
